Goal: Task Accomplishment & Management: Manage account settings

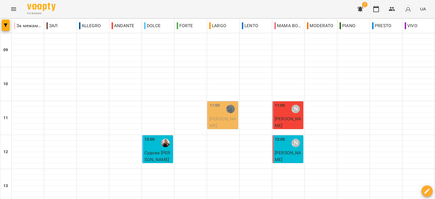
scroll to position [255, 0]
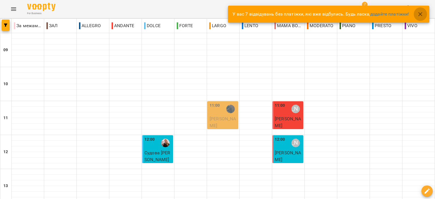
click at [423, 16] on button "button" at bounding box center [420, 14] width 14 height 14
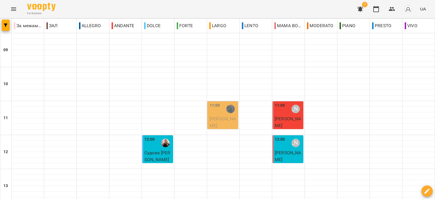
scroll to position [166, 0]
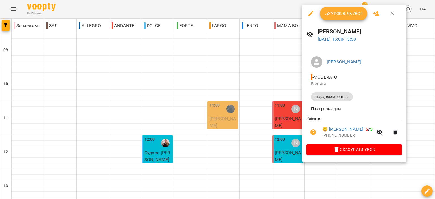
click at [333, 15] on span "Урок відбувся" at bounding box center [343, 13] width 38 height 7
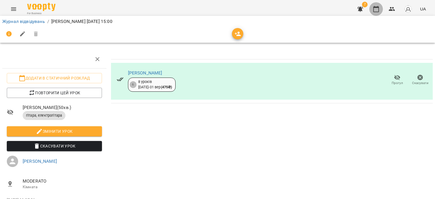
click at [375, 11] on icon "button" at bounding box center [375, 9] width 7 height 7
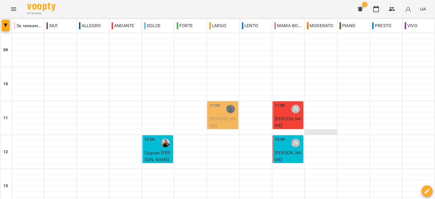
scroll to position [170, 0]
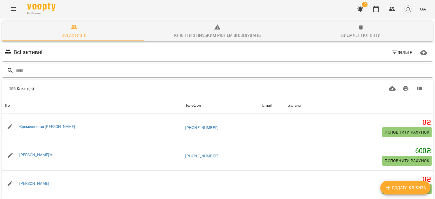
click at [163, 69] on input "text" at bounding box center [223, 70] width 414 height 9
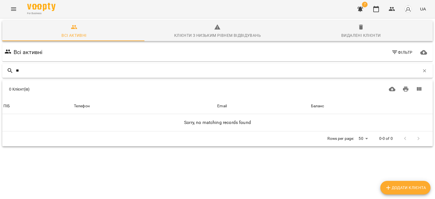
type input "*"
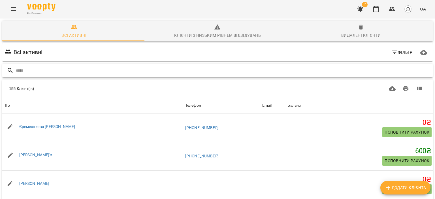
click at [117, 71] on input "text" at bounding box center [223, 70] width 414 height 9
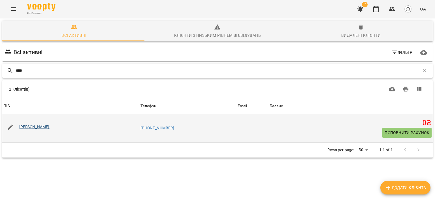
type input "****"
click at [43, 126] on link "Агеєнко Сергій" at bounding box center [34, 127] width 30 height 5
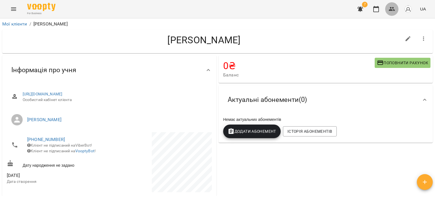
click at [389, 8] on icon "button" at bounding box center [391, 9] width 7 height 7
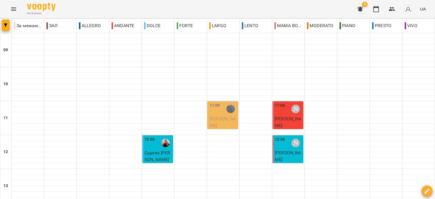
scroll to position [198, 0]
click at [360, 12] on icon "button" at bounding box center [360, 9] width 7 height 7
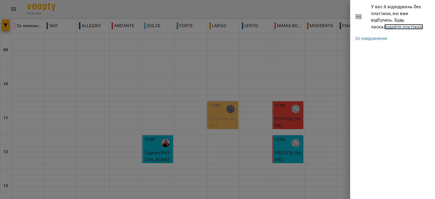
drag, startPoint x: 402, startPoint y: 27, endPoint x: 399, endPoint y: 40, distance: 13.3
click at [402, 27] on link "додайте платіжки!" at bounding box center [403, 26] width 39 height 5
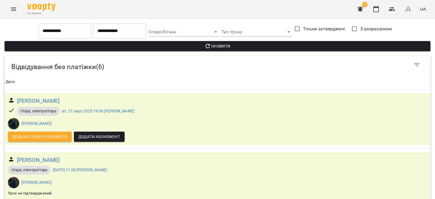
scroll to position [187, 0]
click at [374, 8] on icon "button" at bounding box center [376, 9] width 6 height 6
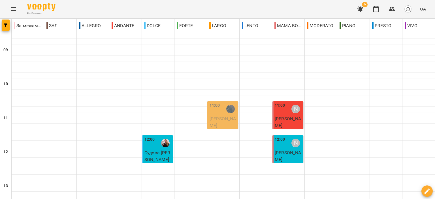
scroll to position [279, 0]
